Goal: Complete application form: Complete application form

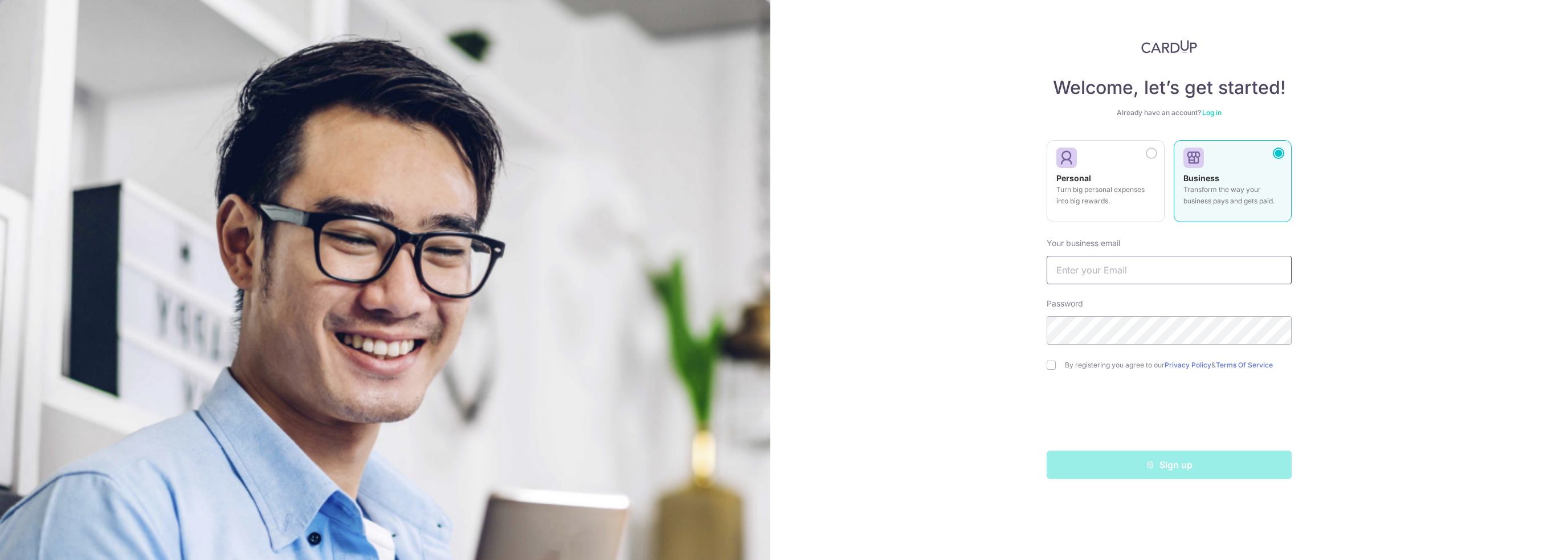
click at [1134, 265] on input "text" at bounding box center [1169, 270] width 245 height 29
type input "[EMAIL_ADDRESS][DOMAIN_NAME]"
click at [1051, 364] on input "checkbox" at bounding box center [1051, 365] width 9 height 9
checkbox input "true"
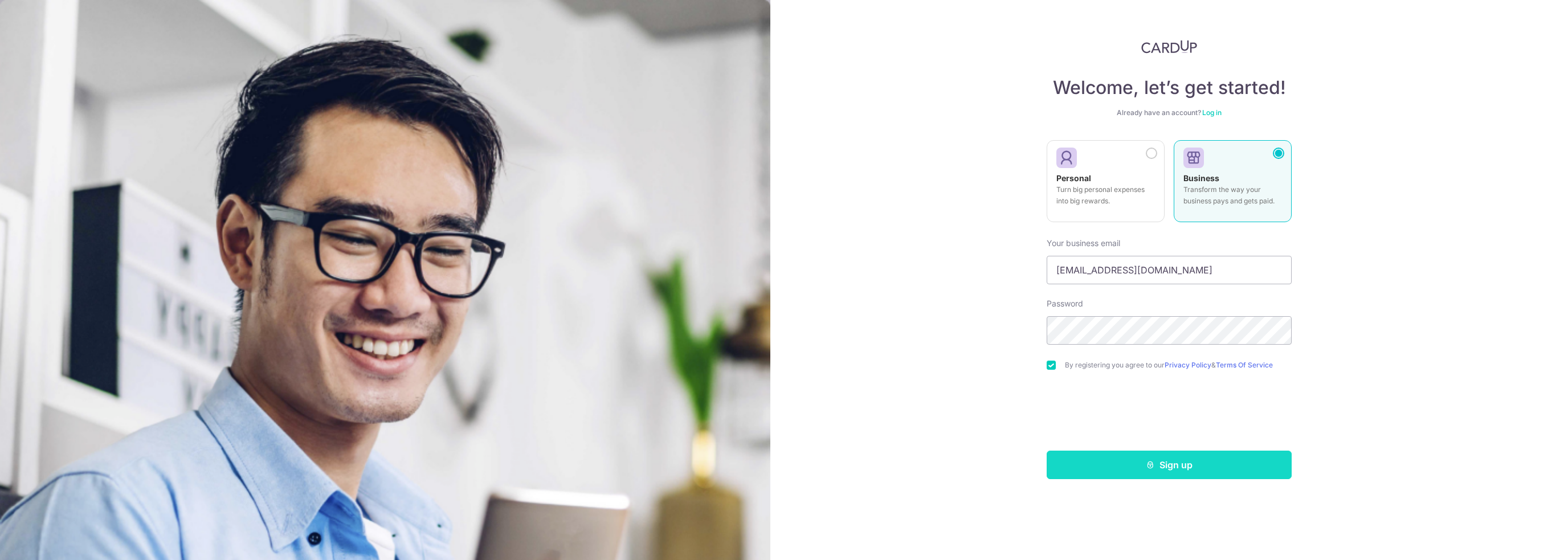
click at [1137, 461] on button "Sign up" at bounding box center [1169, 465] width 245 height 29
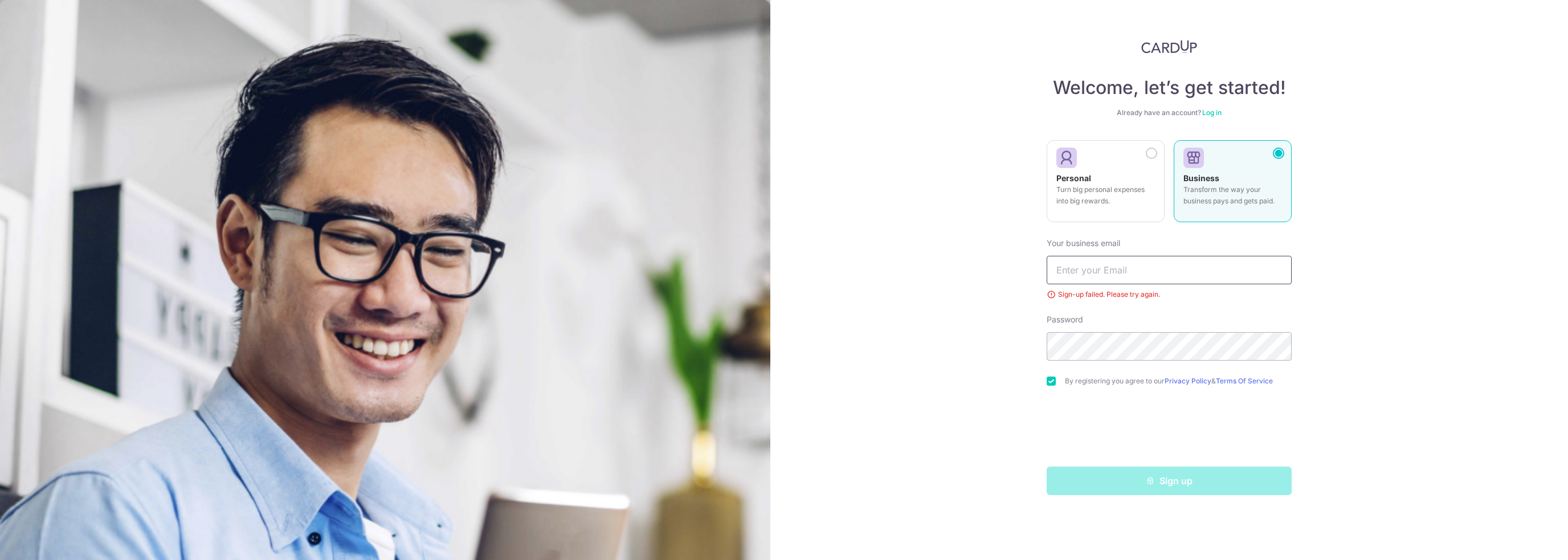
click at [1135, 275] on input "text" at bounding box center [1169, 270] width 245 height 29
click at [1210, 114] on link "Log in" at bounding box center [1212, 113] width 19 height 9
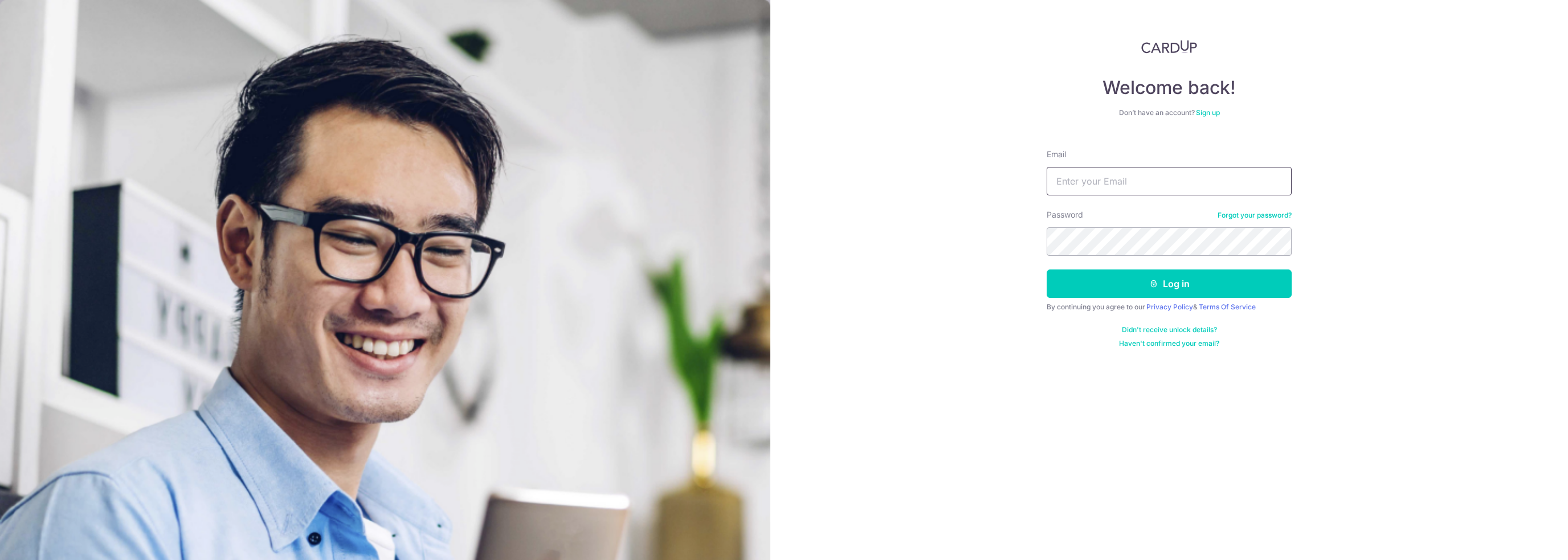
click at [1155, 186] on input "Email" at bounding box center [1169, 181] width 245 height 29
click at [1238, 216] on link "Forgot your password?" at bounding box center [1255, 215] width 74 height 9
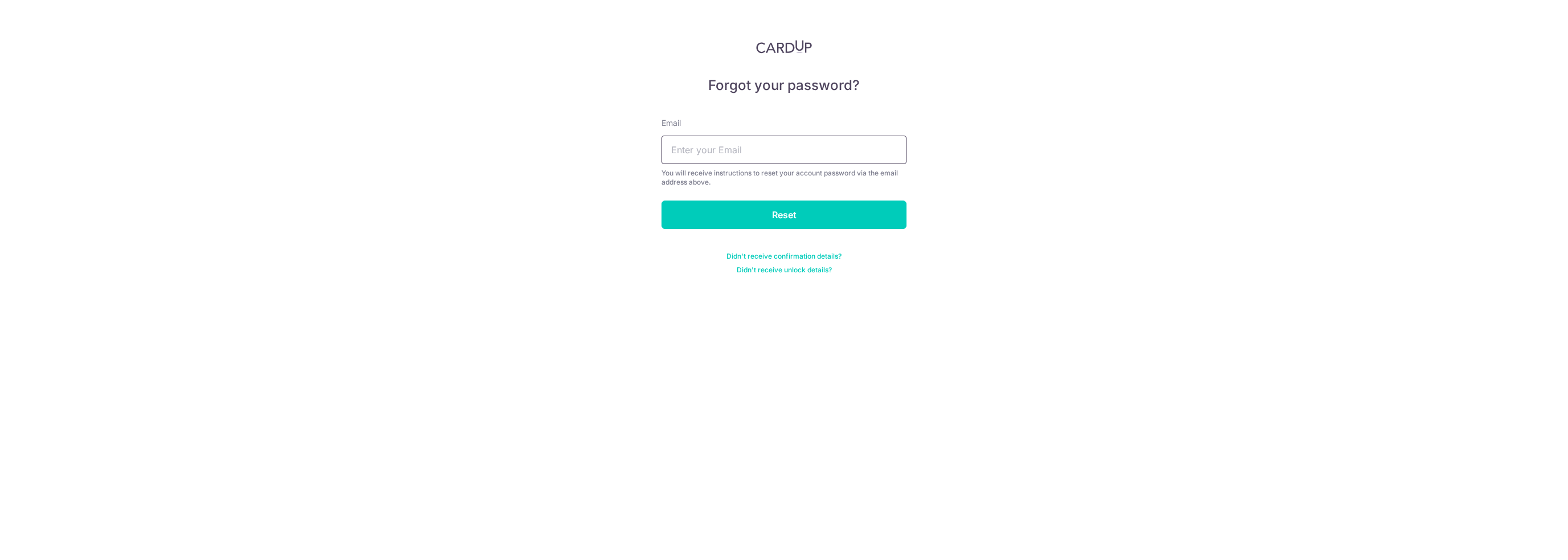
click at [830, 152] on input "text" at bounding box center [784, 150] width 245 height 29
type input "kenshinseah@gmail.com"
click at [662, 201] on input "Reset" at bounding box center [784, 215] width 245 height 29
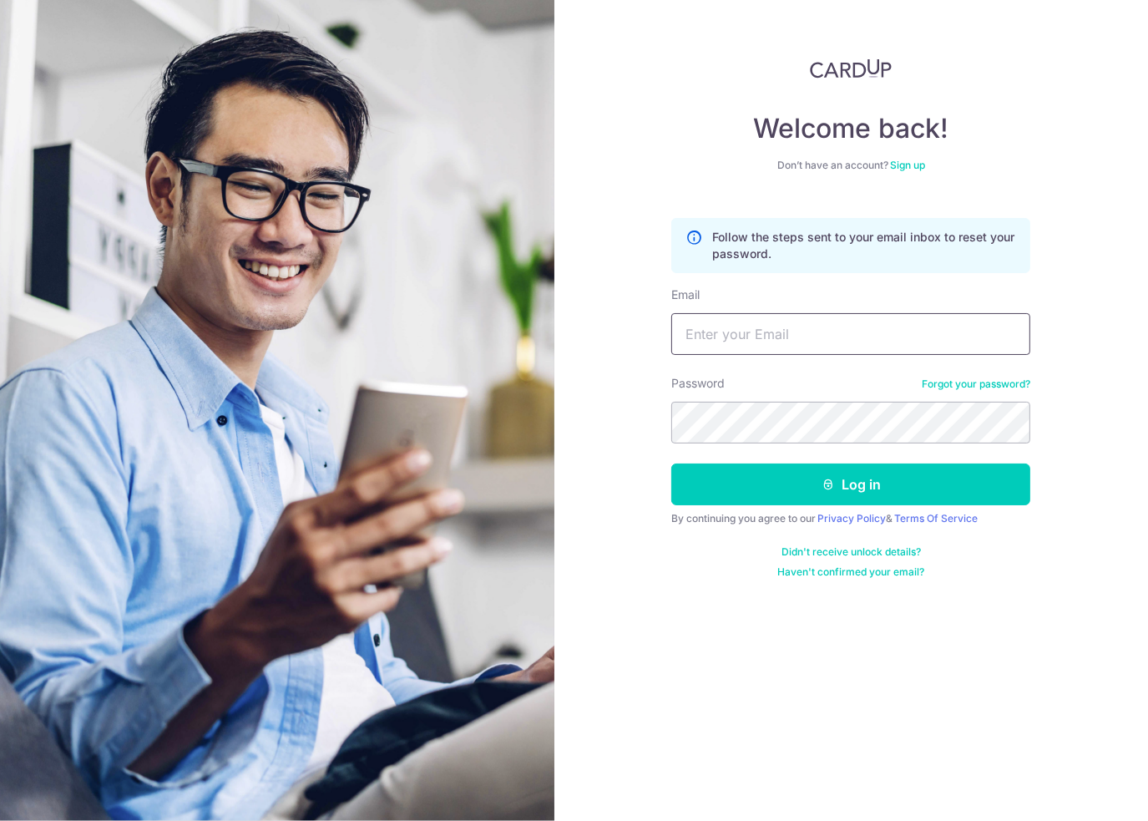
click at [812, 332] on input "Email" at bounding box center [850, 334] width 359 height 42
type input "[EMAIL_ADDRESS][DOMAIN_NAME]"
click at [671, 463] on button "Log in" at bounding box center [850, 484] width 359 height 42
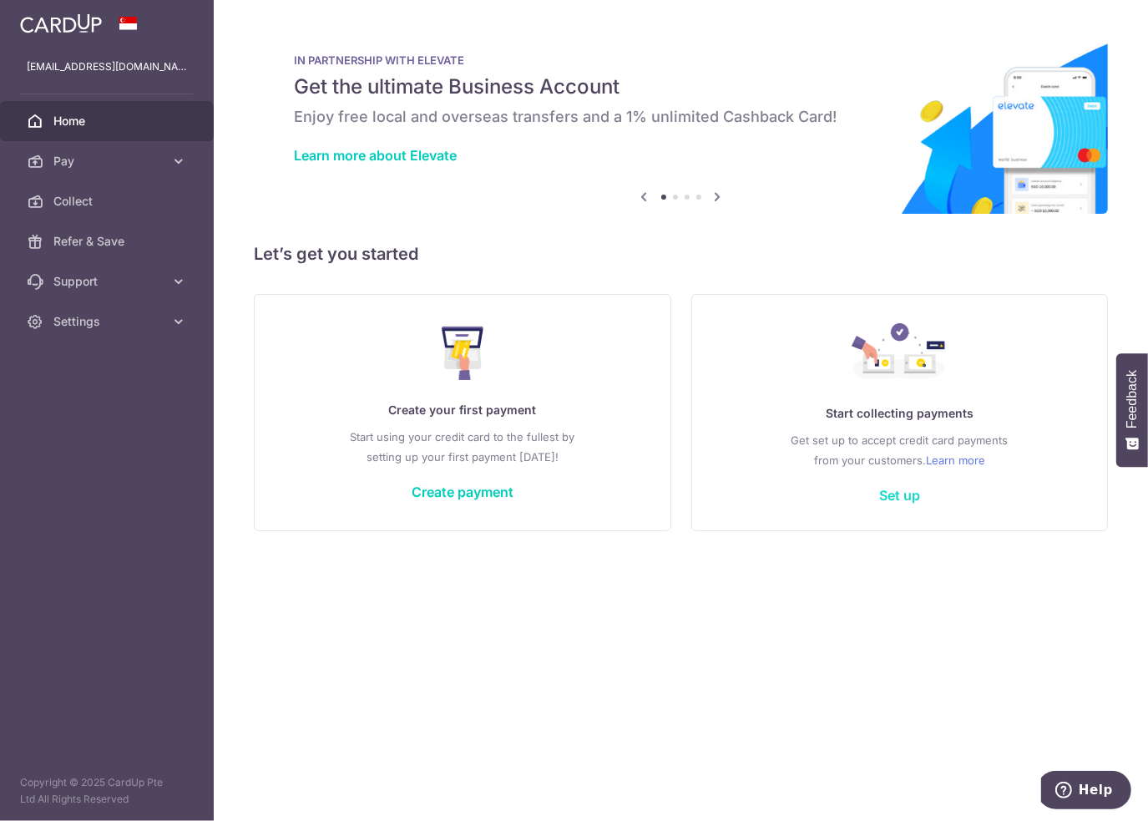
click at [913, 492] on link "Set up" at bounding box center [899, 495] width 41 height 17
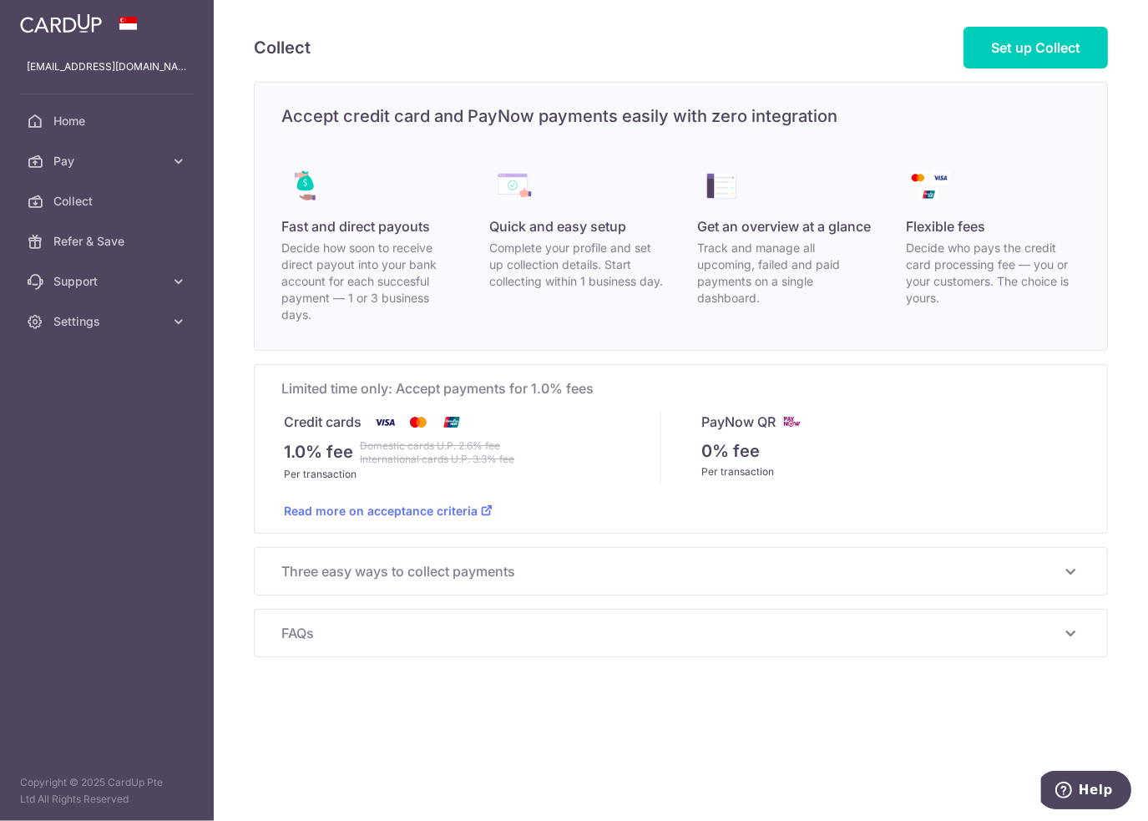
click at [363, 577] on span "Three easy ways to collect payments" at bounding box center [670, 571] width 779 height 20
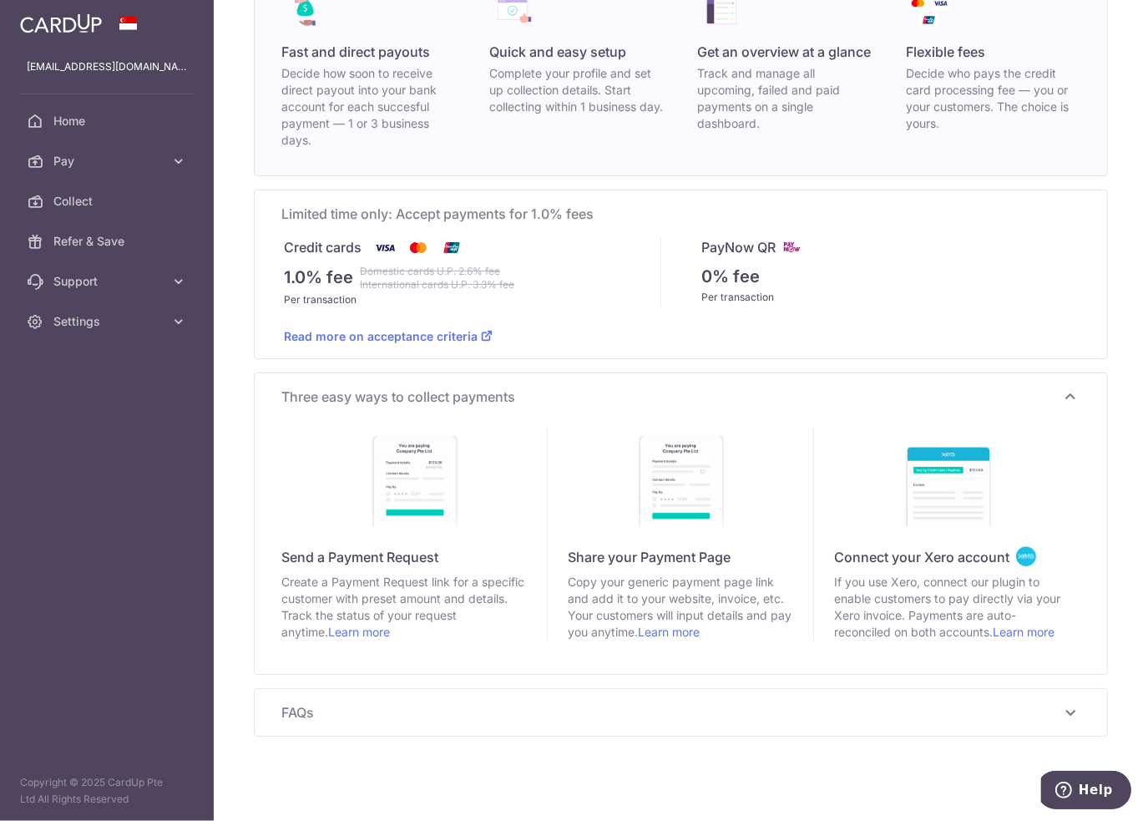
scroll to position [200, 0]
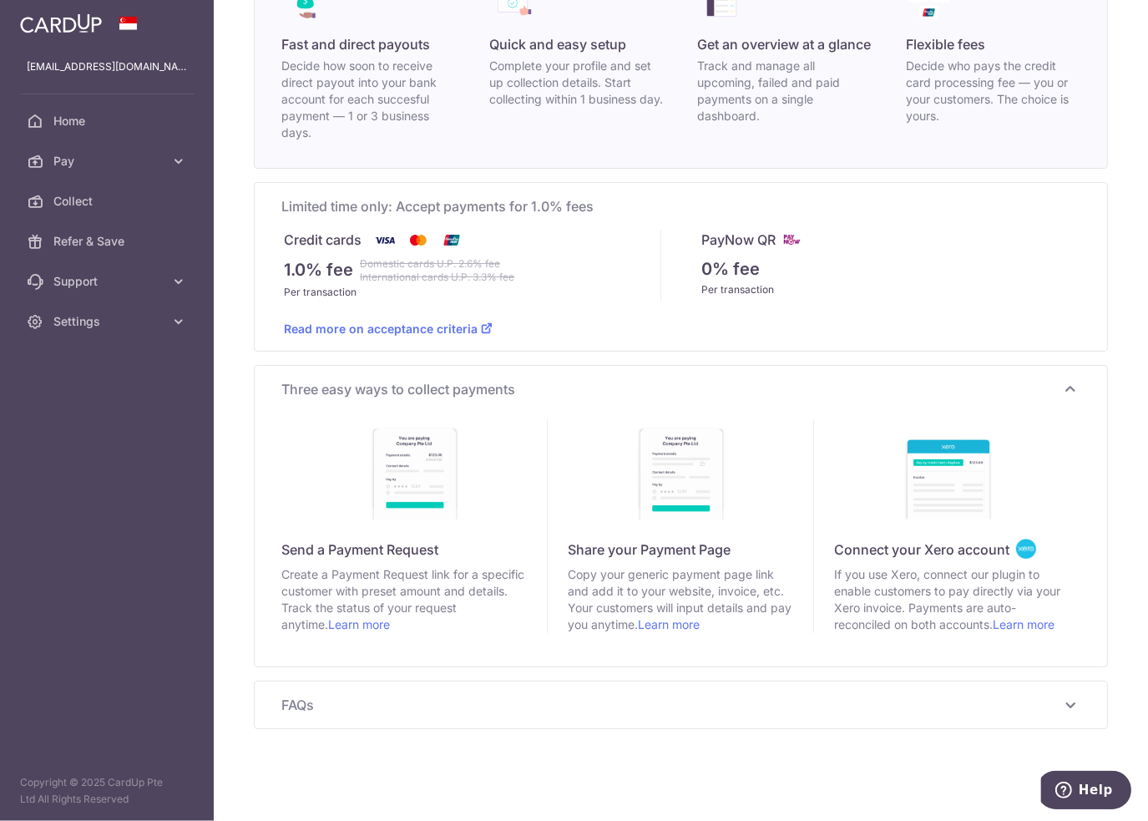
click at [539, 682] on div "FAQs Read about a Collector's success story Read more Is my company eligible to…" at bounding box center [681, 704] width 853 height 47
click at [568, 707] on span "FAQs" at bounding box center [670, 705] width 779 height 20
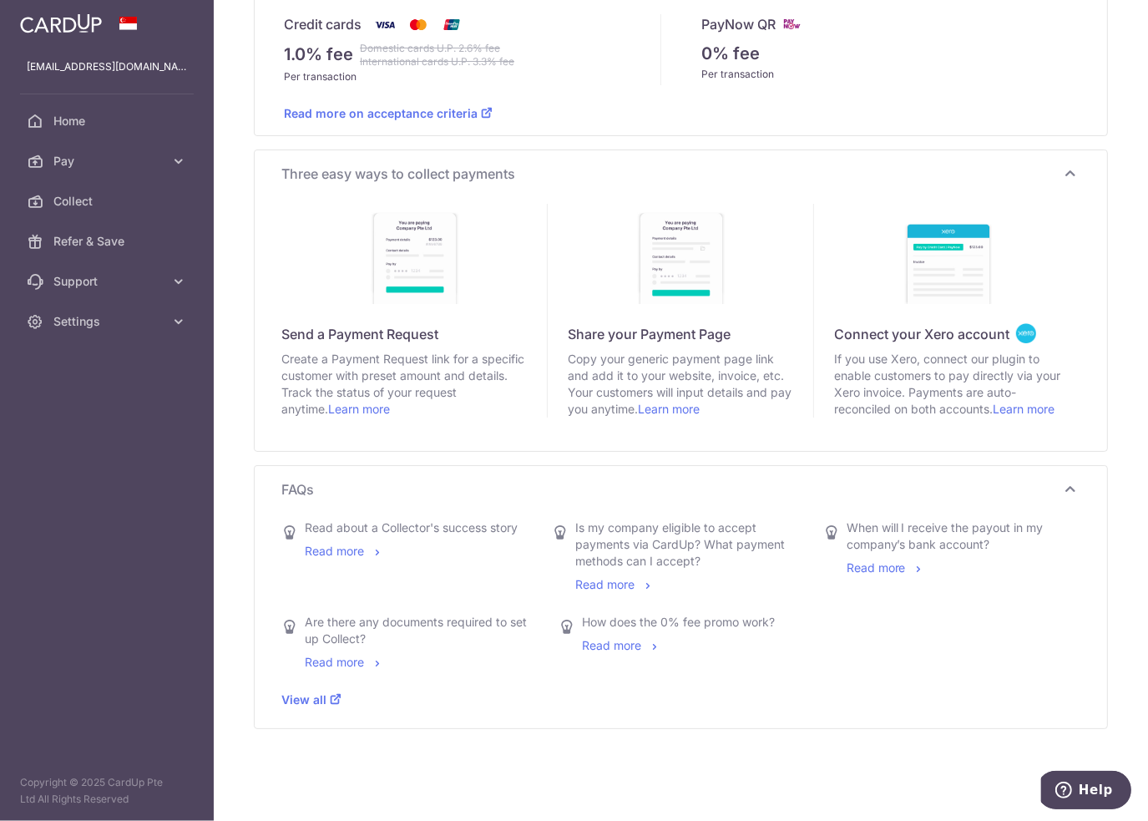
scroll to position [416, 0]
click at [1061, 490] on icon at bounding box center [1071, 489] width 20 height 20
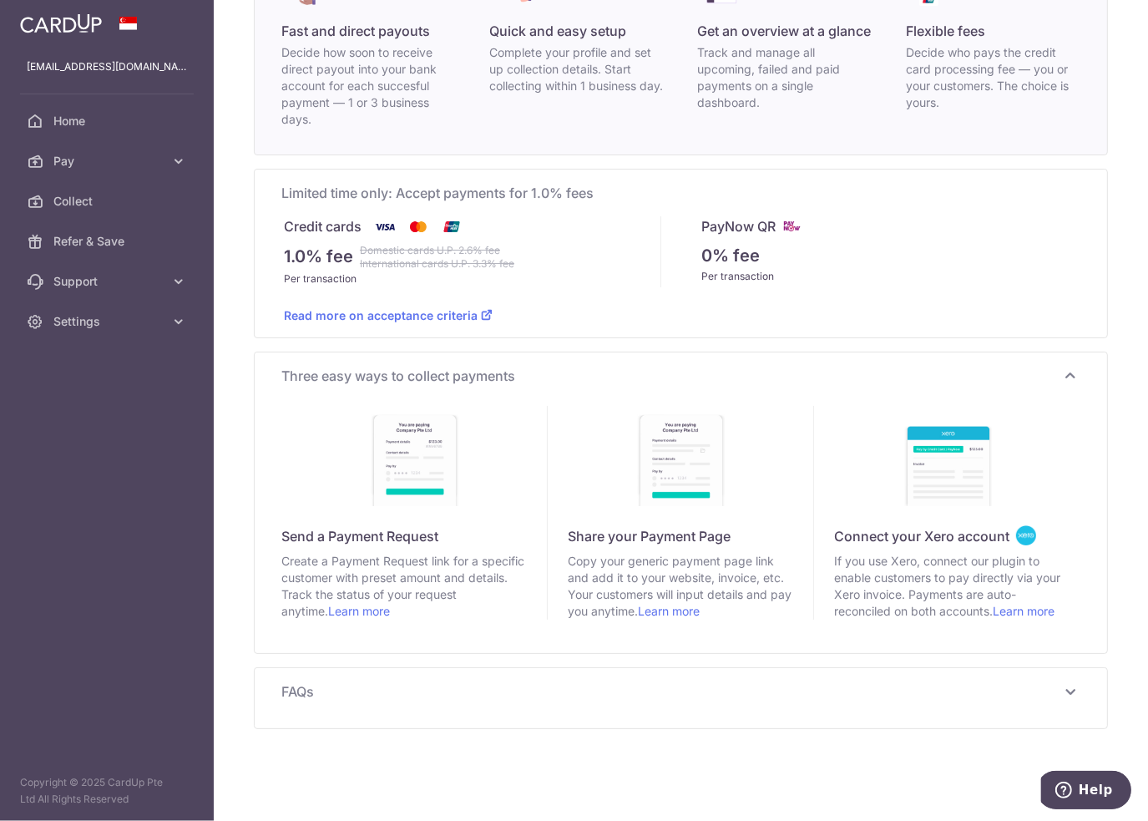
scroll to position [200, 0]
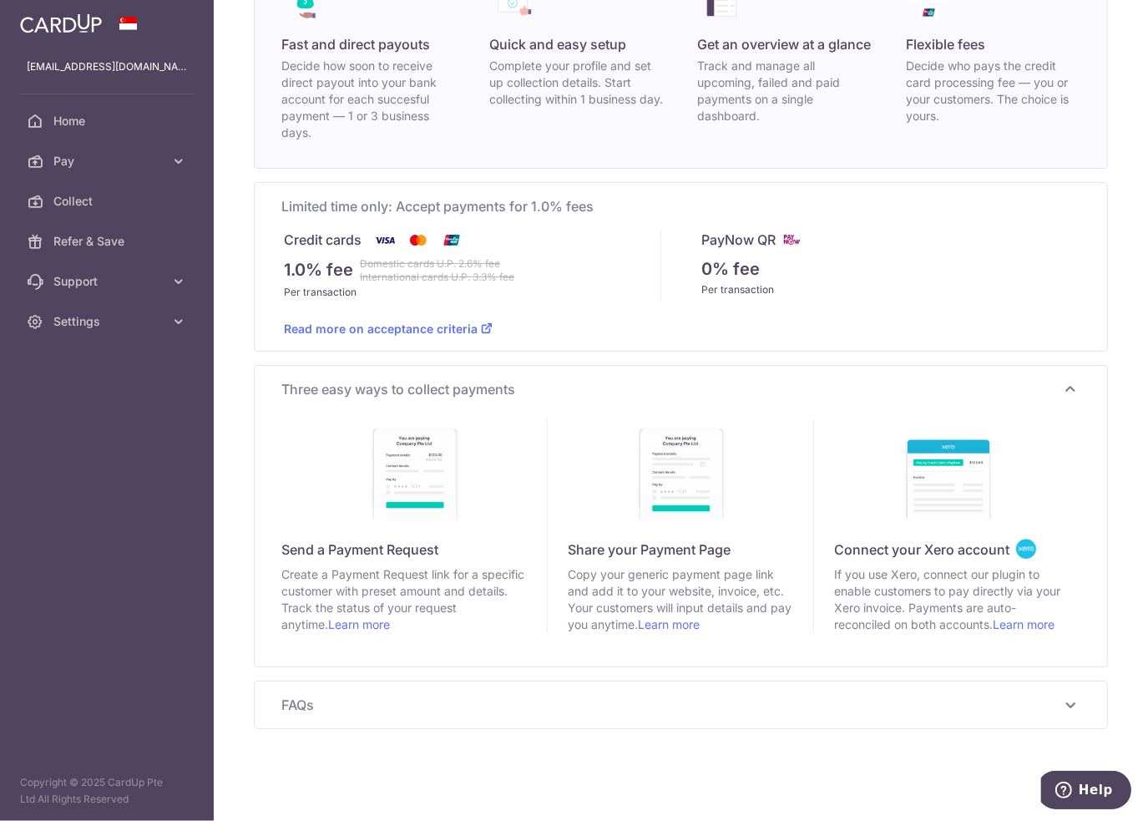
click at [1067, 698] on icon at bounding box center [1071, 705] width 20 height 20
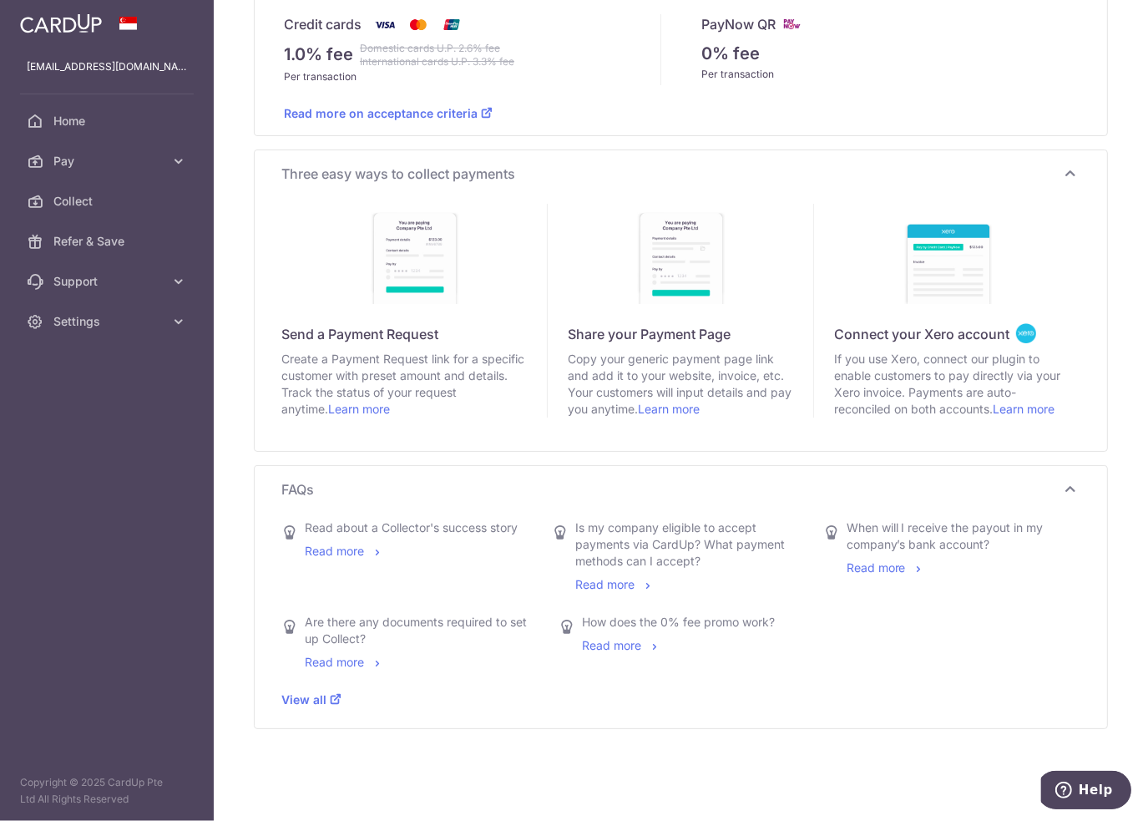
scroll to position [416, 0]
click at [875, 566] on link "Read more" at bounding box center [886, 567] width 79 height 14
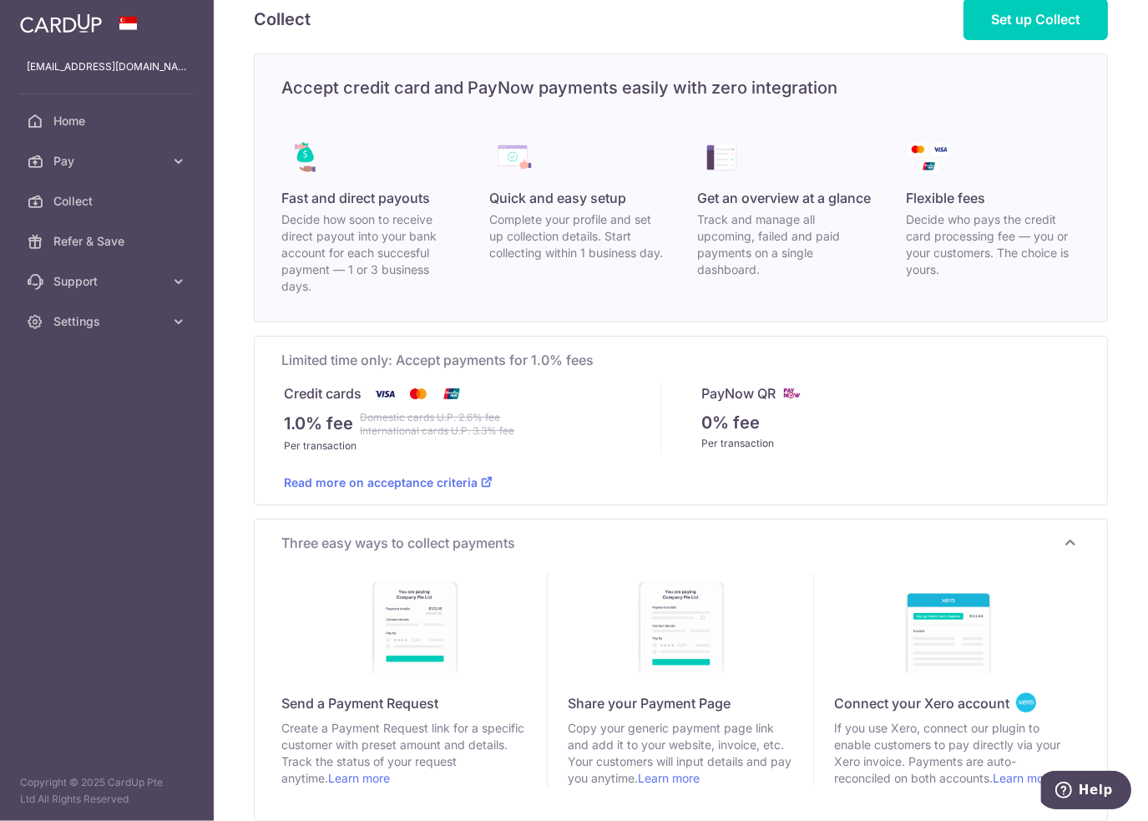
scroll to position [0, 0]
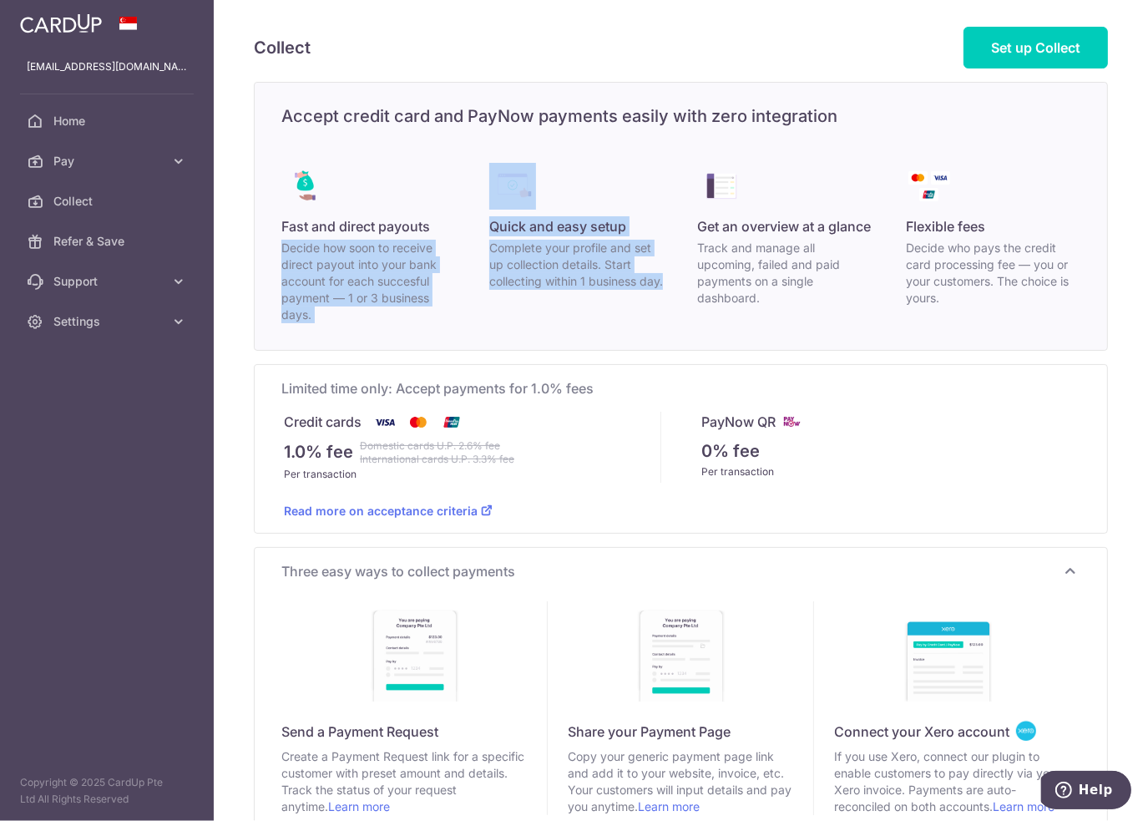
drag, startPoint x: 281, startPoint y: 253, endPoint x: 649, endPoint y: 328, distance: 375.9
click at [649, 328] on div "Fast and direct payouts Decide how soon to receive direct payout into your bank…" at bounding box center [681, 243] width 853 height 214
click at [638, 327] on div "Fast and direct payouts Decide how soon to receive direct payout into your bank…" at bounding box center [681, 243] width 853 height 214
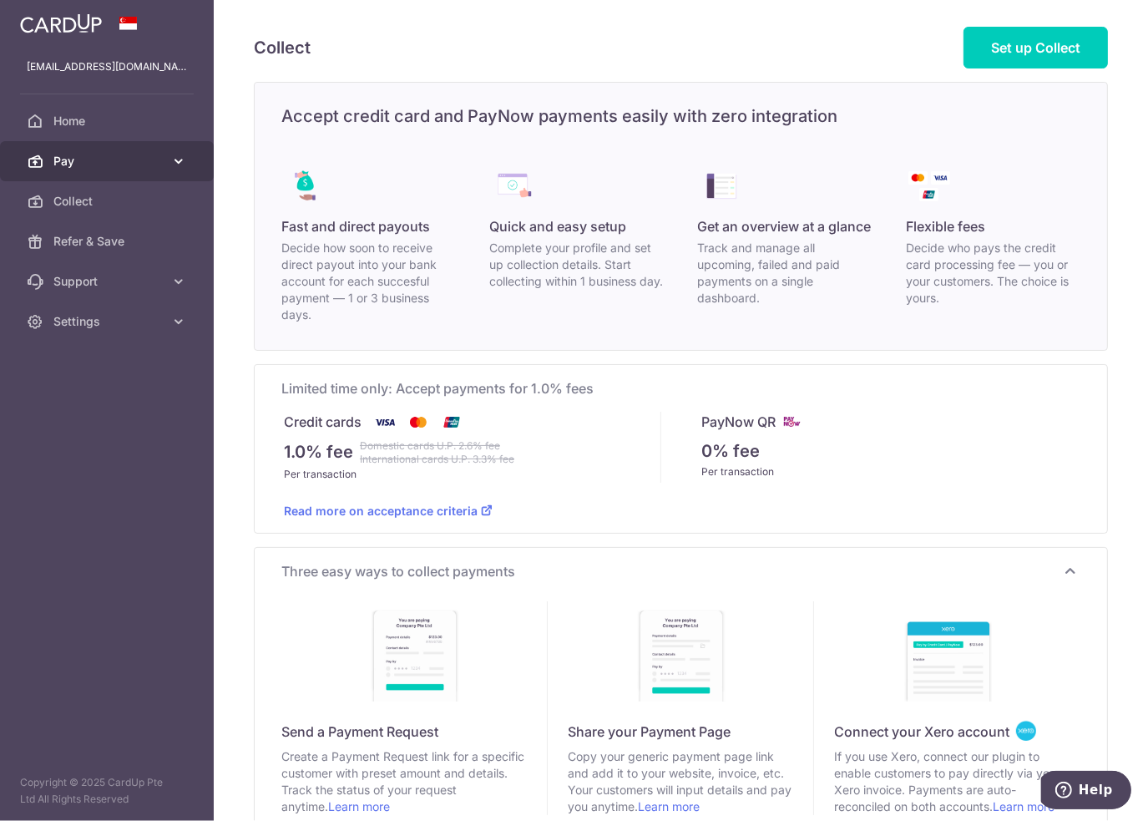
click at [164, 159] on link "Pay" at bounding box center [107, 161] width 214 height 40
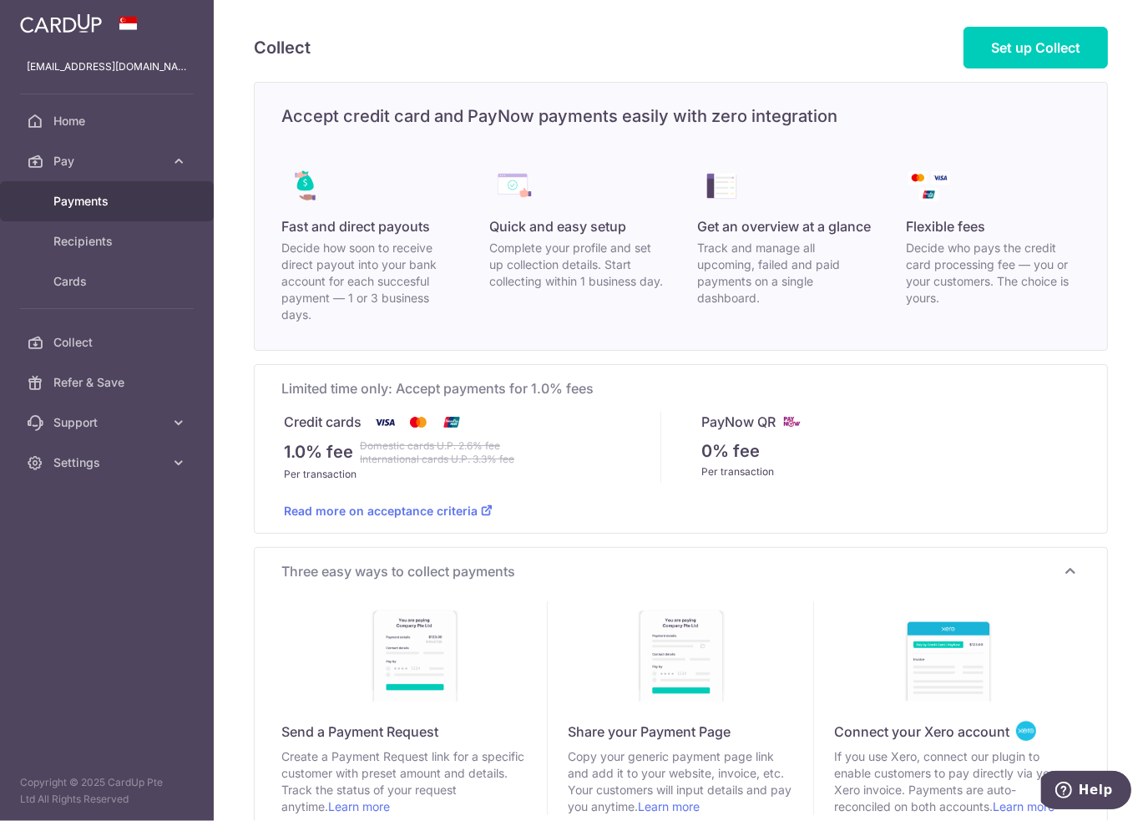
click at [94, 201] on span "Payments" at bounding box center [108, 201] width 110 height 17
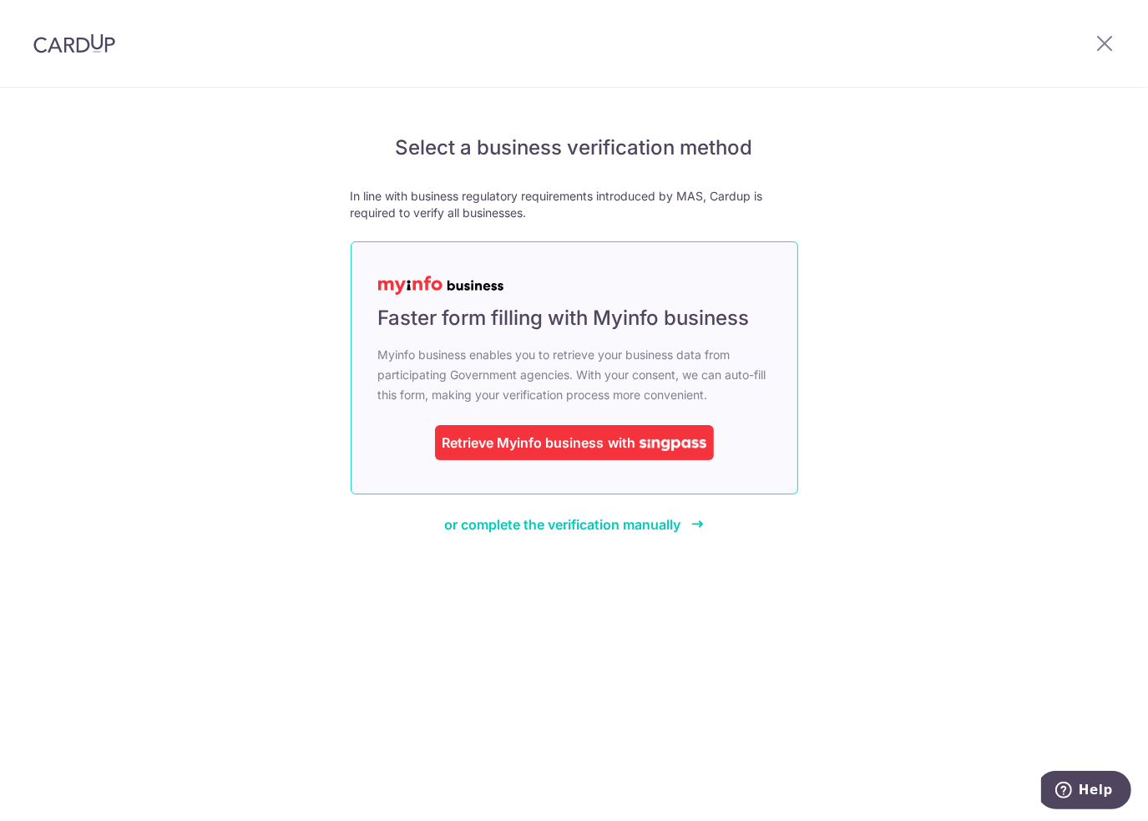
click at [561, 443] on div "Retrieve Myinfo business" at bounding box center [524, 443] width 162 height 20
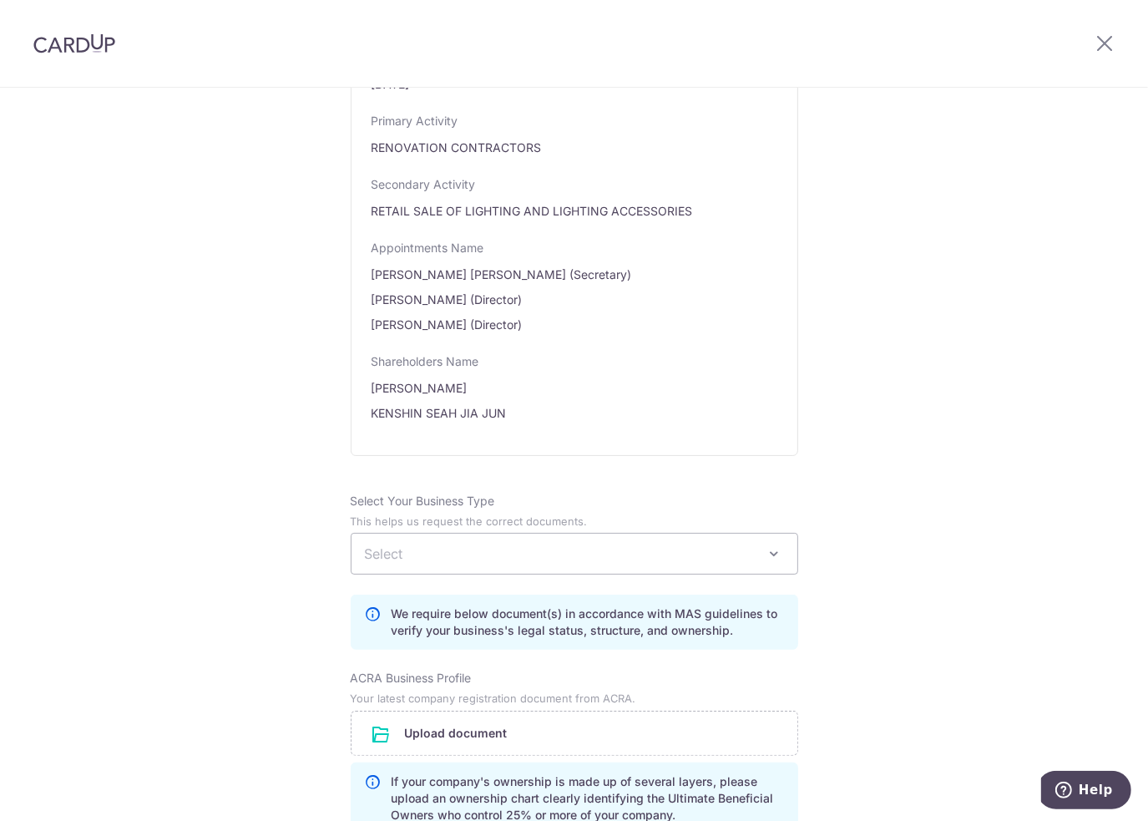
scroll to position [835, 0]
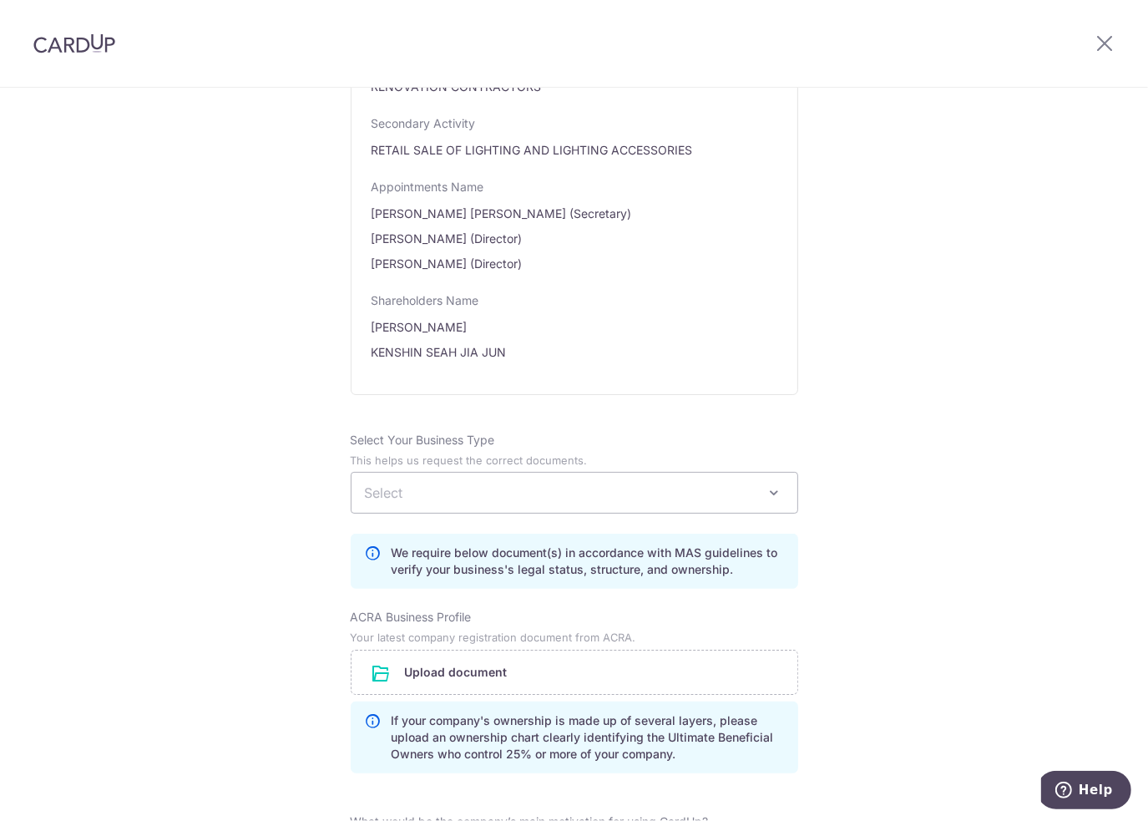
click at [503, 507] on span "Select" at bounding box center [575, 493] width 446 height 40
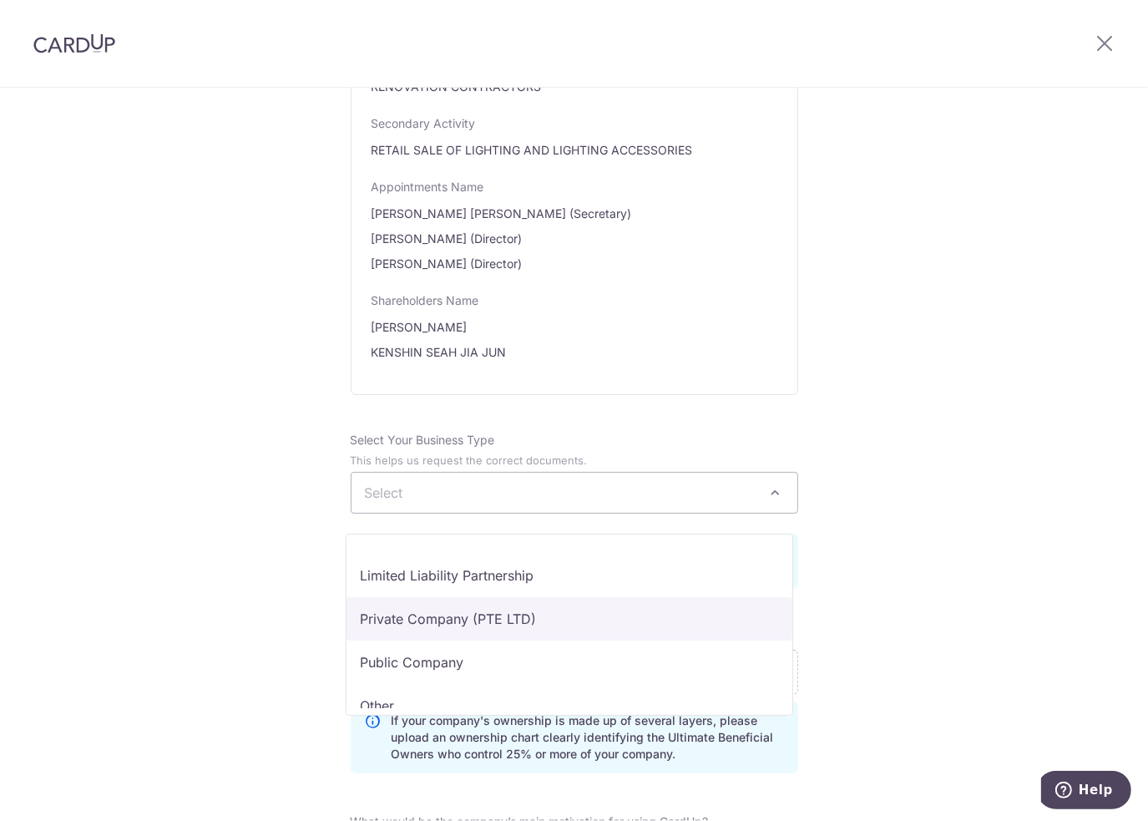
scroll to position [137, 0]
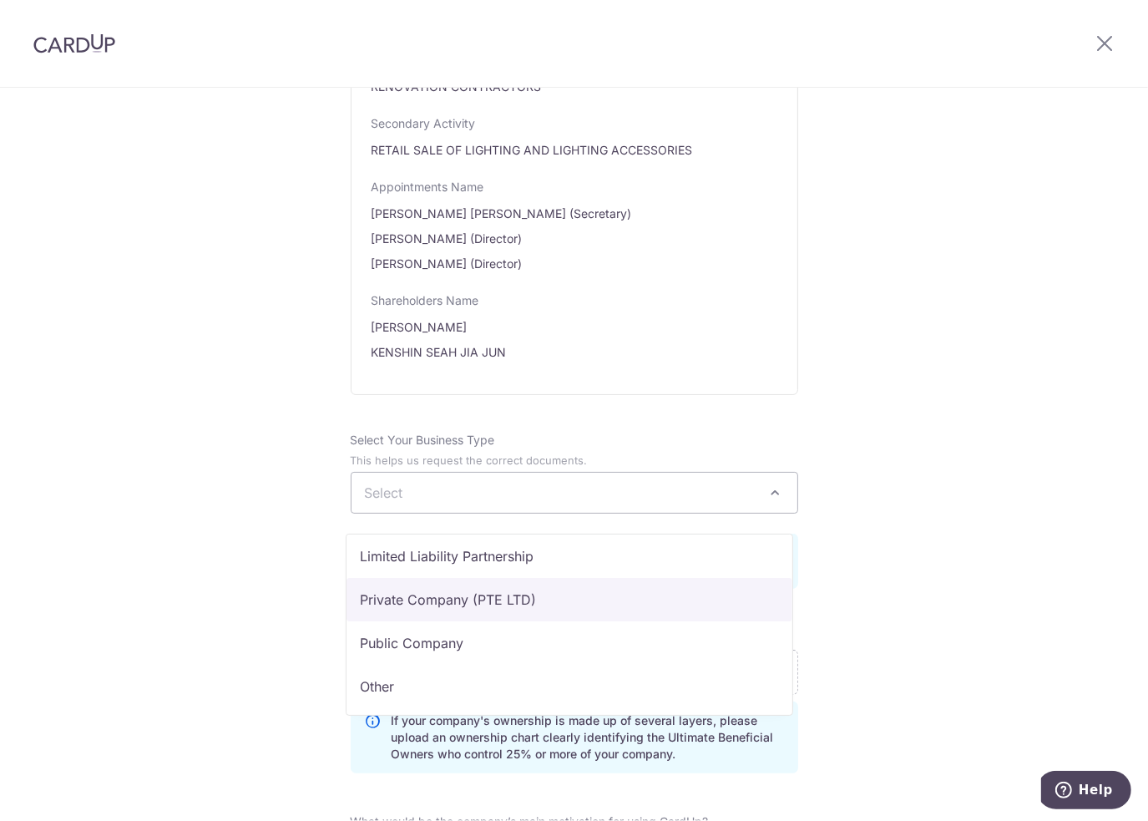
select select "Private Company (PTE LTD)"
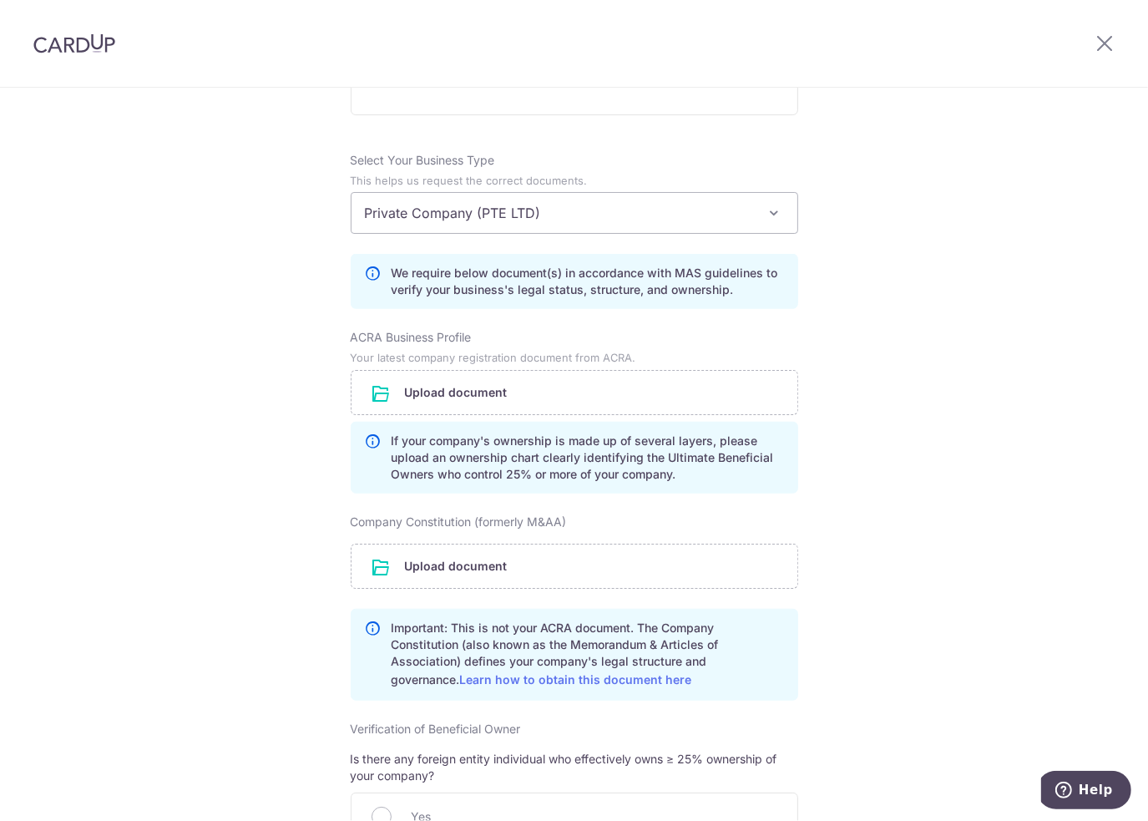
scroll to position [1086, 0]
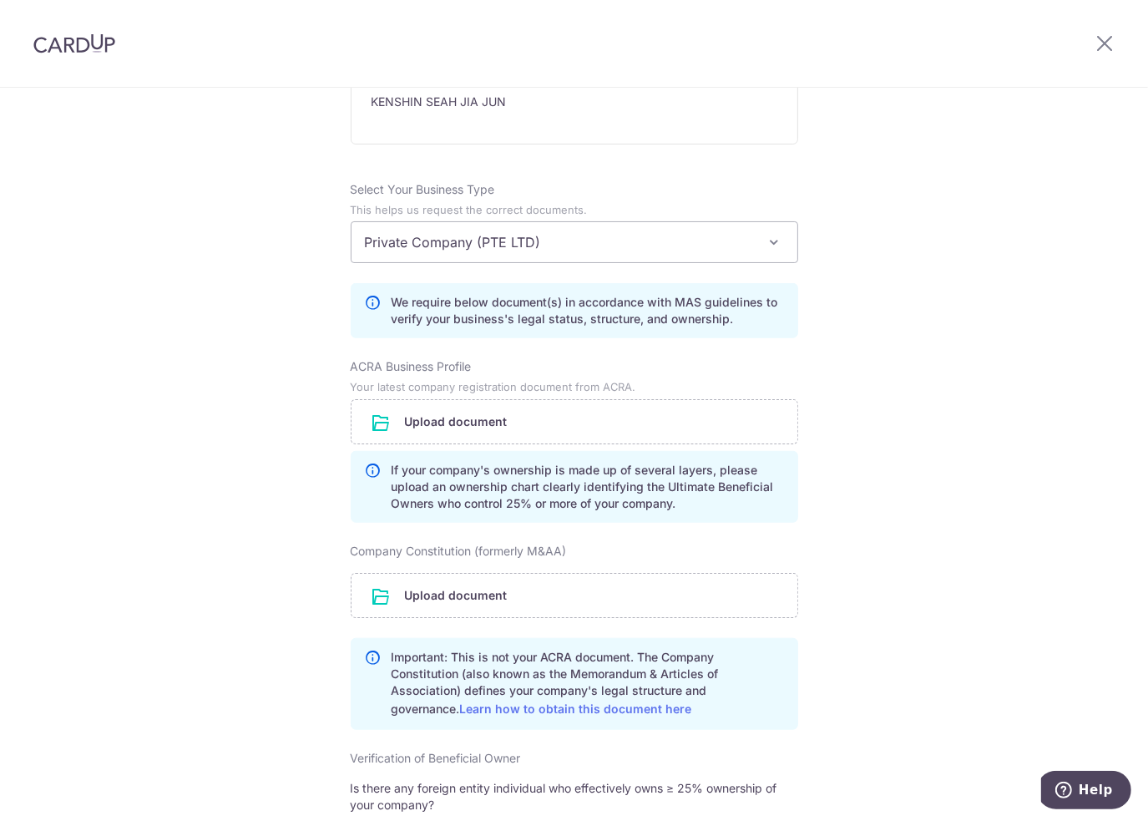
click at [225, 367] on div "Review the company details Company details View all The following details are r…" at bounding box center [574, 159] width 1148 height 2314
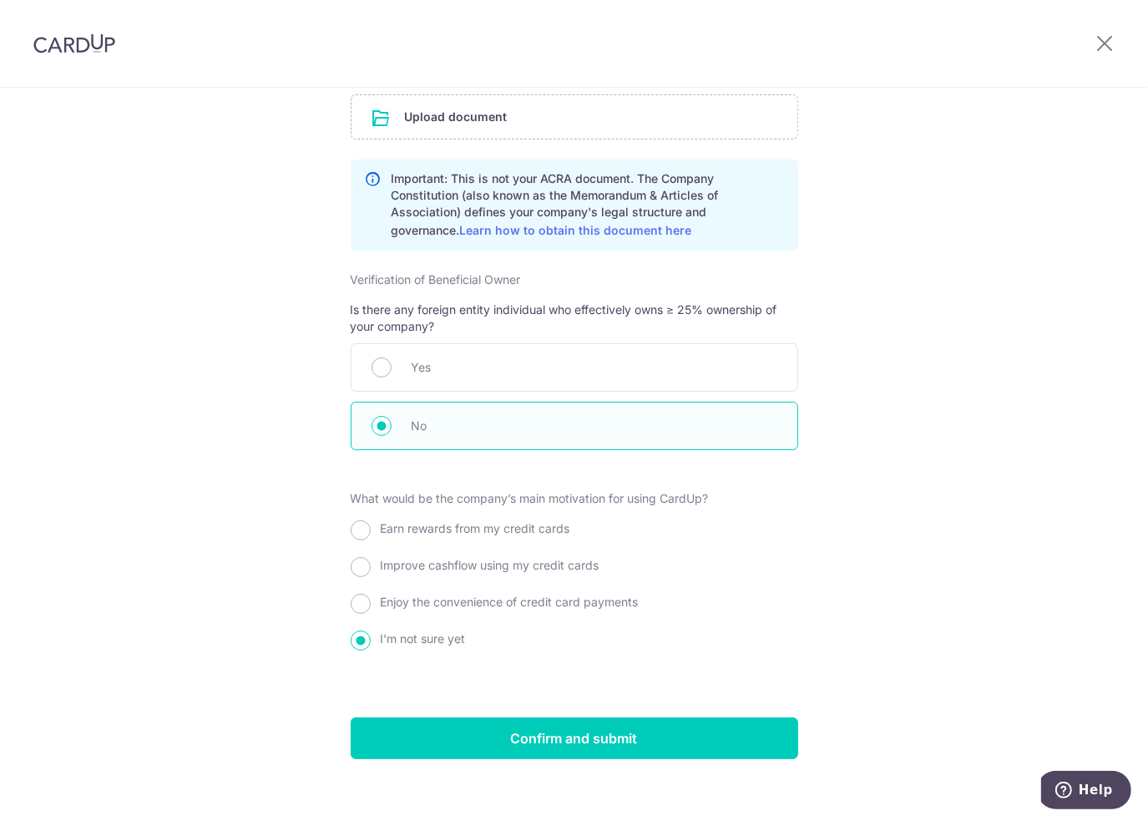
scroll to position [1593, 0]
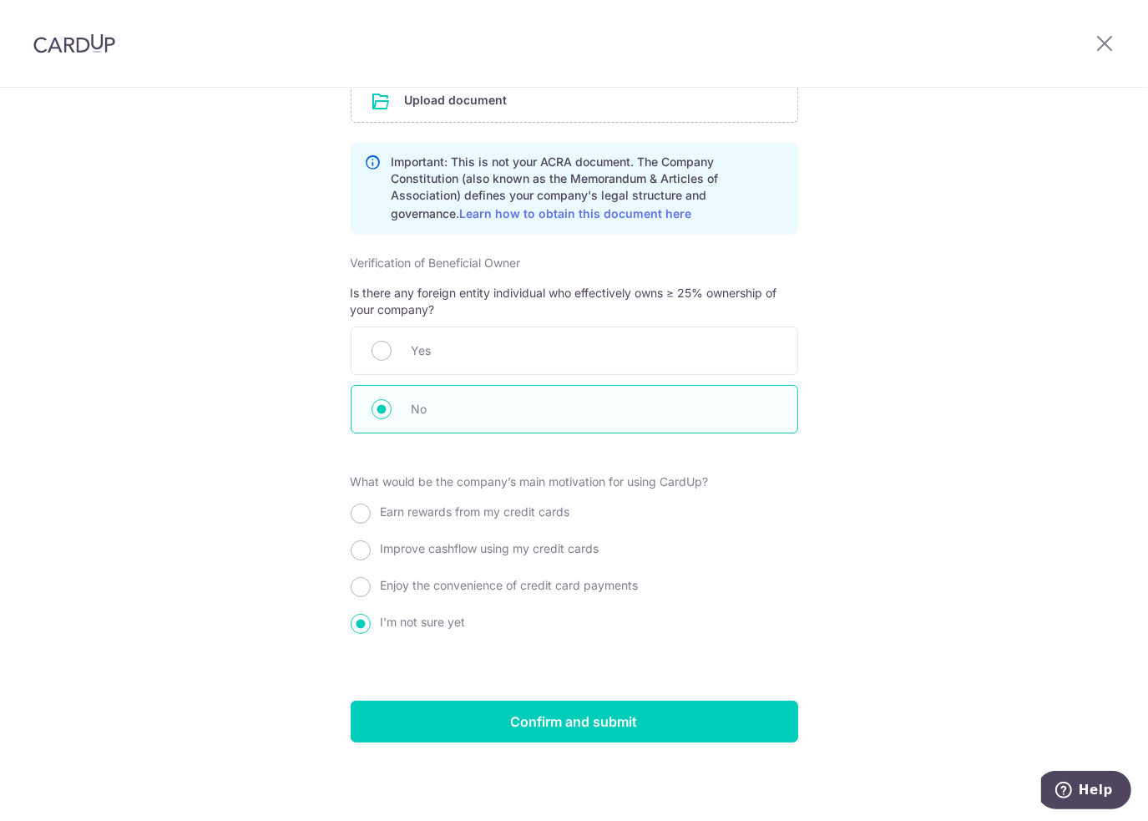
click at [474, 590] on span "Enjoy the convenience of credit card payments" at bounding box center [510, 585] width 258 height 14
click at [371, 590] on input "Enjoy the convenience of credit card payments" at bounding box center [361, 587] width 20 height 20
radio input "true"
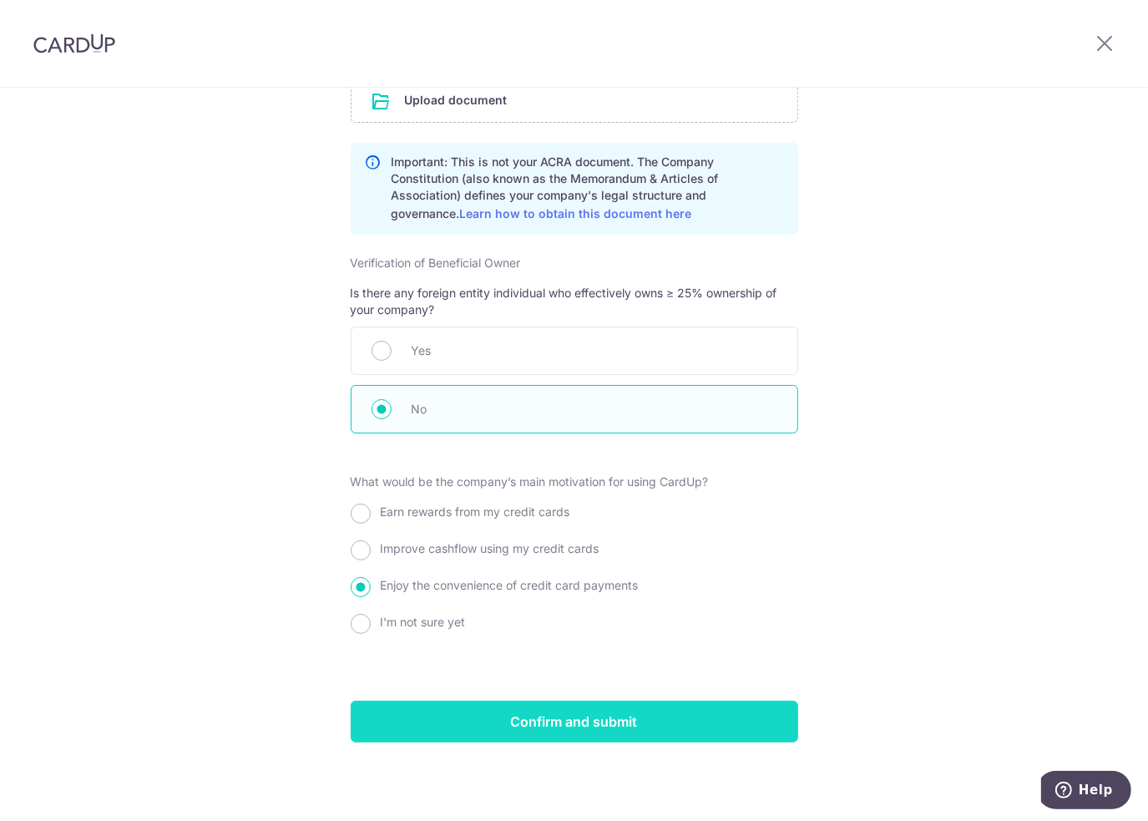
click at [596, 732] on input "Confirm and submit" at bounding box center [575, 722] width 448 height 42
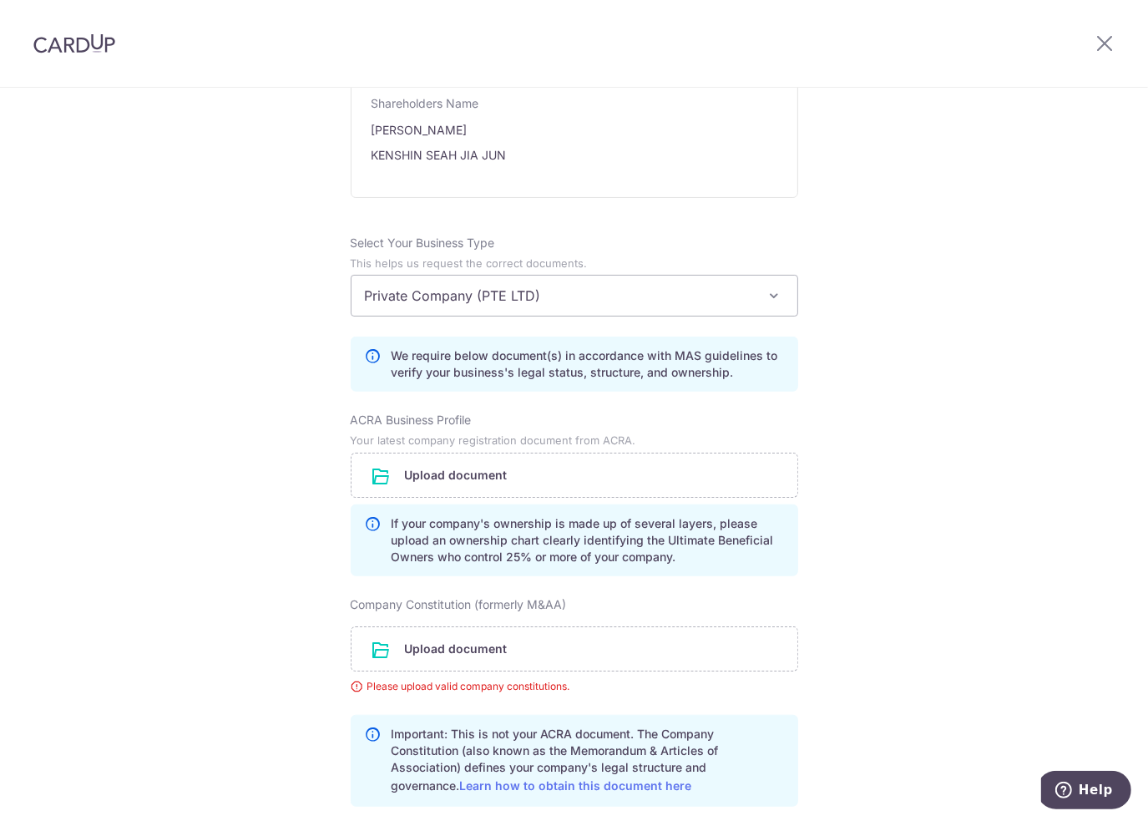
scroll to position [1116, 0]
